Goal: Task Accomplishment & Management: Manage account settings

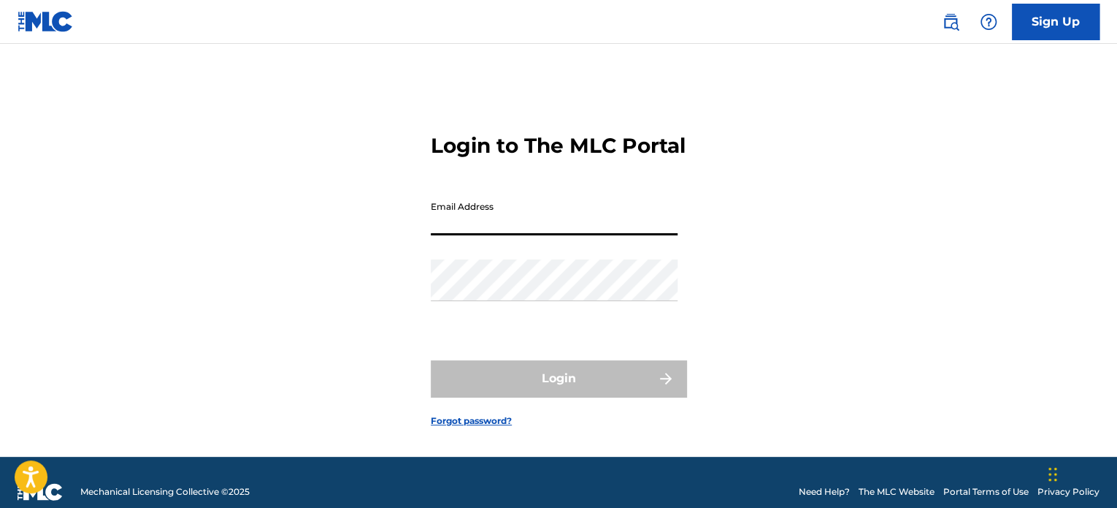
click at [540, 235] on input "Email Address" at bounding box center [554, 215] width 247 height 42
type input "[EMAIL_ADDRESS][DOMAIN_NAME]"
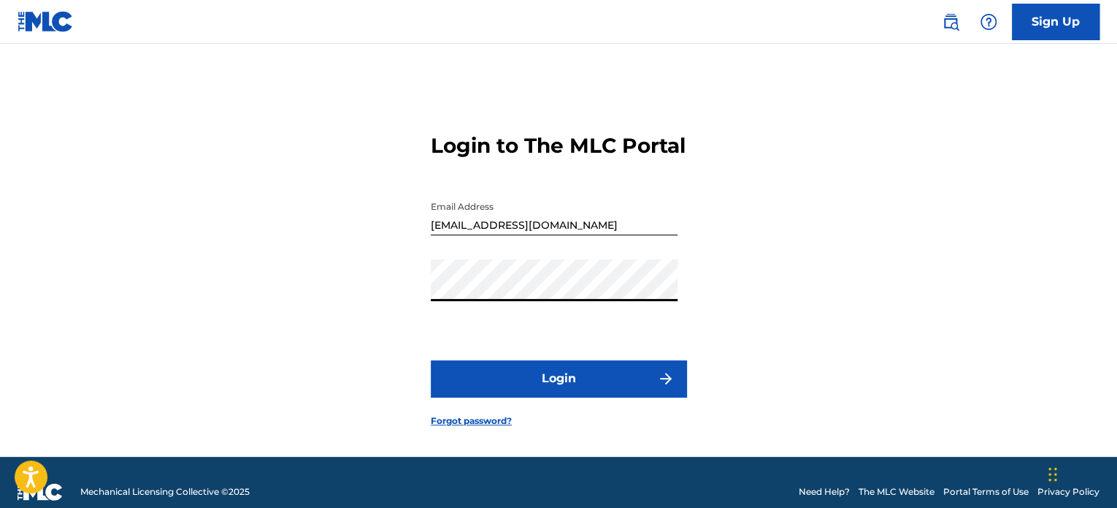
click at [573, 397] on button "Login" at bounding box center [559, 378] width 256 height 37
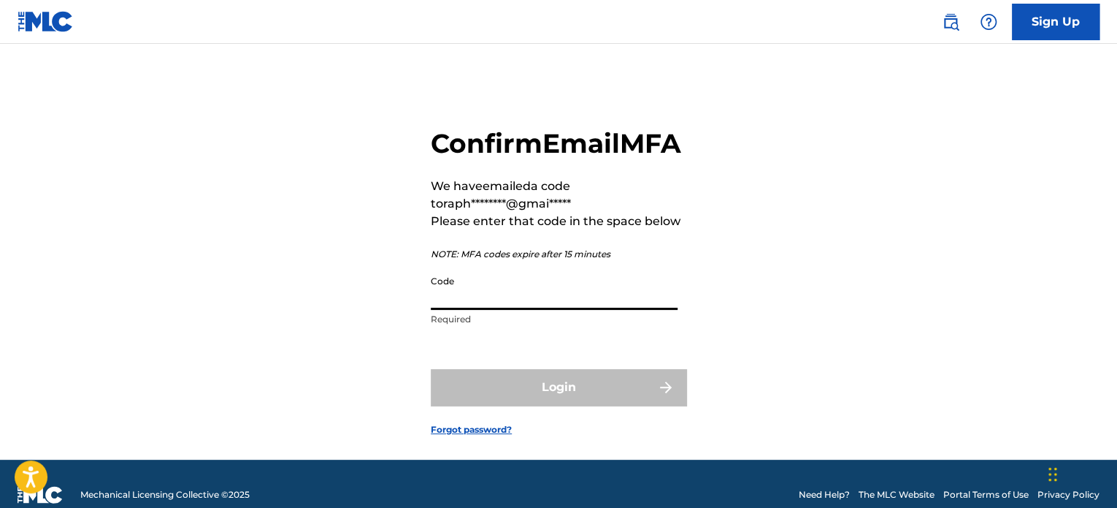
paste input "398900"
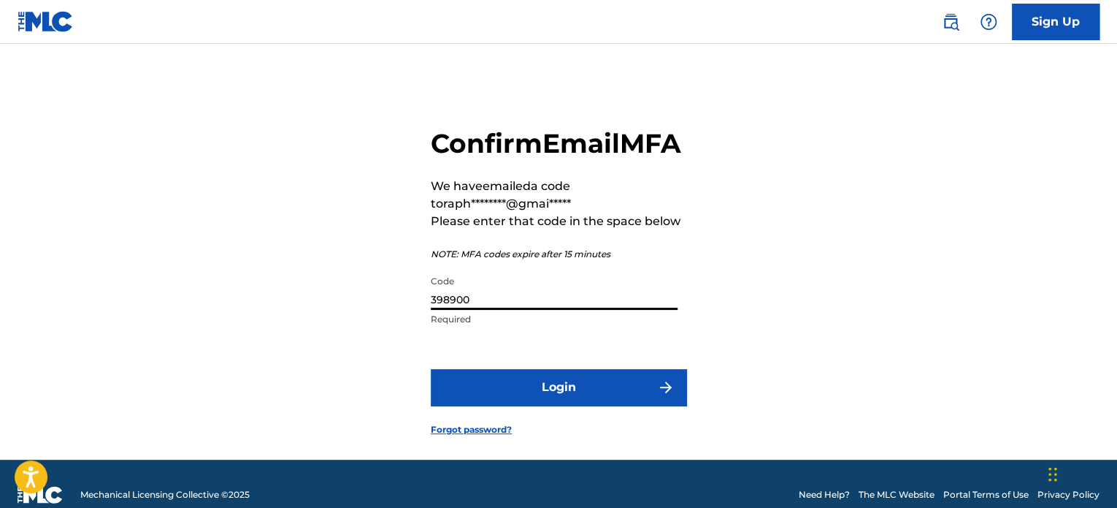
type input "398900"
click at [570, 405] on button "Login" at bounding box center [559, 387] width 256 height 37
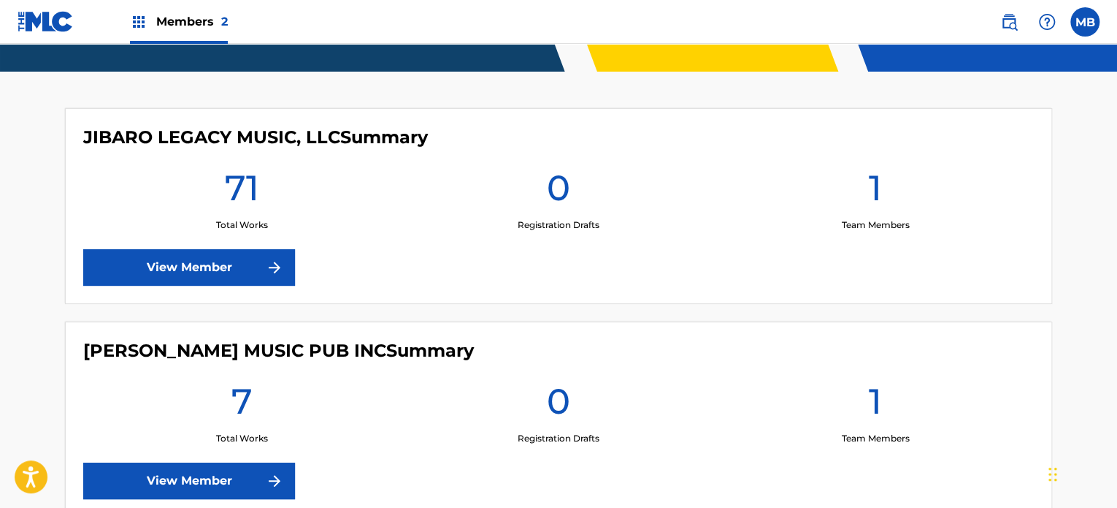
scroll to position [365, 0]
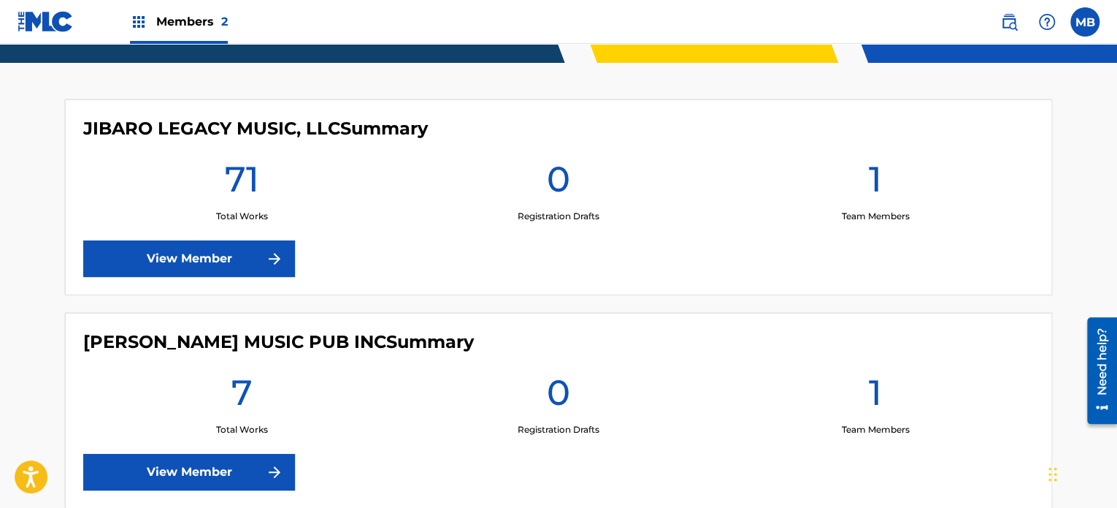
click at [166, 251] on link "View Member" at bounding box center [189, 258] width 212 height 37
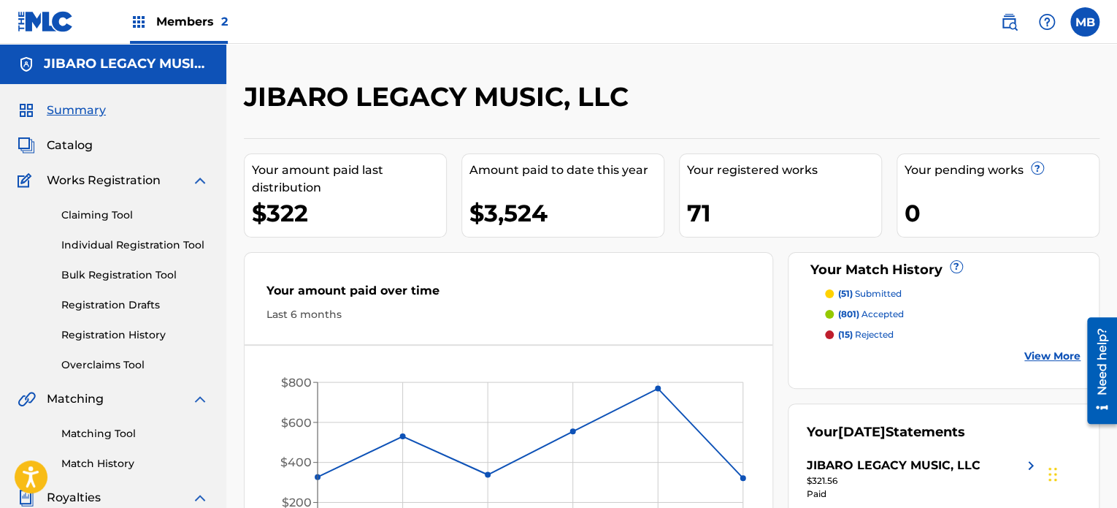
click at [102, 463] on link "Match History" at bounding box center [135, 463] width 148 height 15
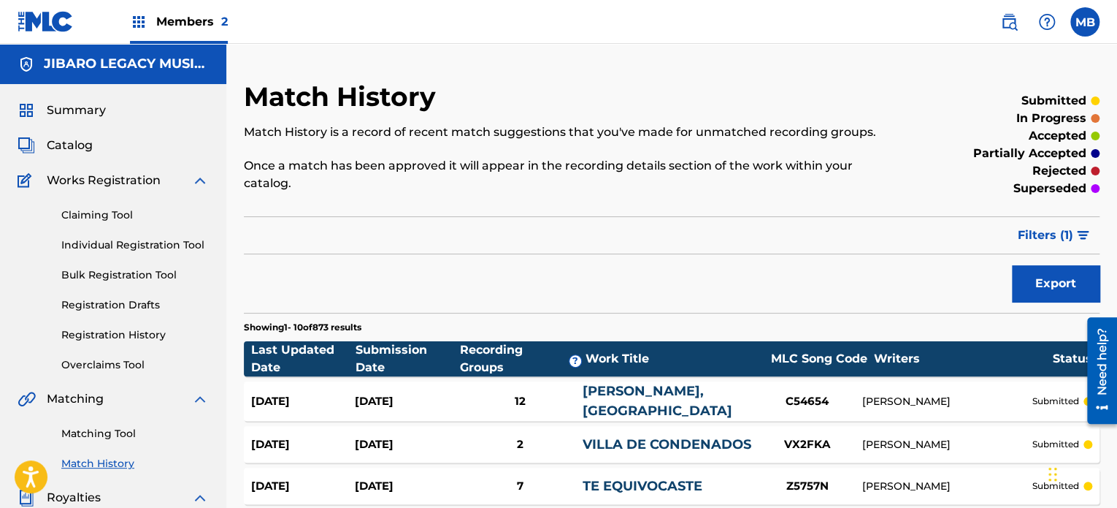
click at [1097, 21] on label at bounding box center [1085, 21] width 29 height 29
click at [1085, 22] on input "MB [PERSON_NAME] [EMAIL_ADDRESS][DOMAIN_NAME] Notification Preferences Profile …" at bounding box center [1085, 22] width 0 height 0
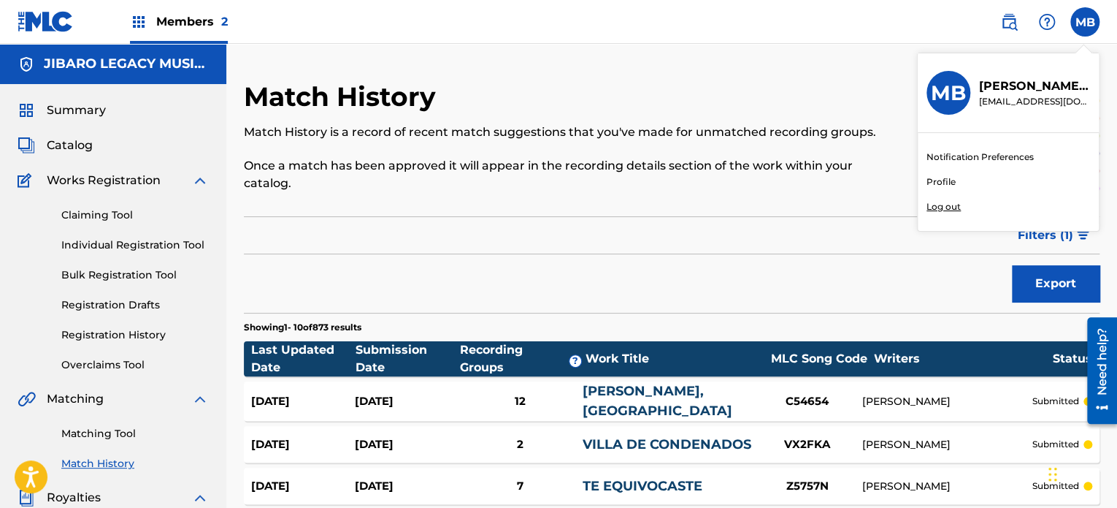
click at [946, 207] on p "Log out" at bounding box center [944, 206] width 34 height 13
click at [1085, 22] on input "MB [PERSON_NAME] [EMAIL_ADDRESS][DOMAIN_NAME] Notification Preferences Profile …" at bounding box center [1085, 22] width 0 height 0
